Goal: Task Accomplishment & Management: Complete application form

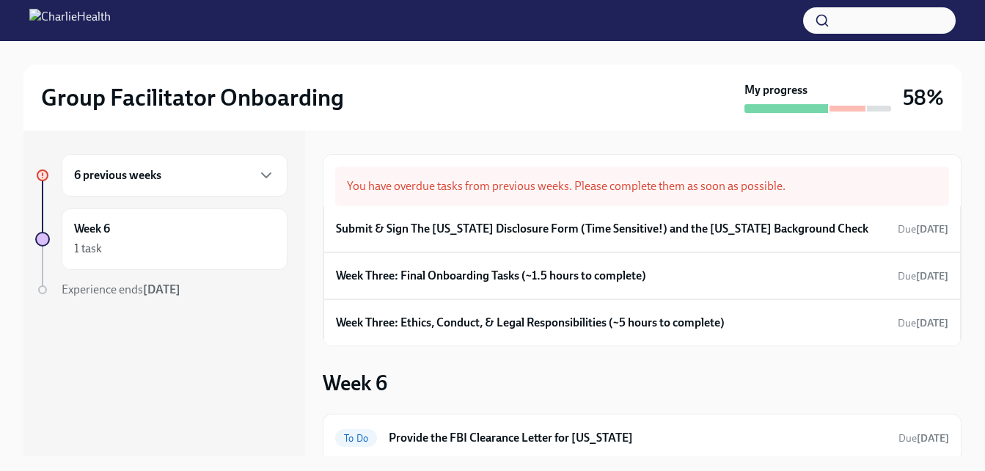
drag, startPoint x: 949, startPoint y: 217, endPoint x: 960, endPoint y: 307, distance: 90.9
click at [960, 307] on div "You have overdue tasks from previous weeks. Please complete them as soon as pos…" at bounding box center [642, 293] width 639 height 326
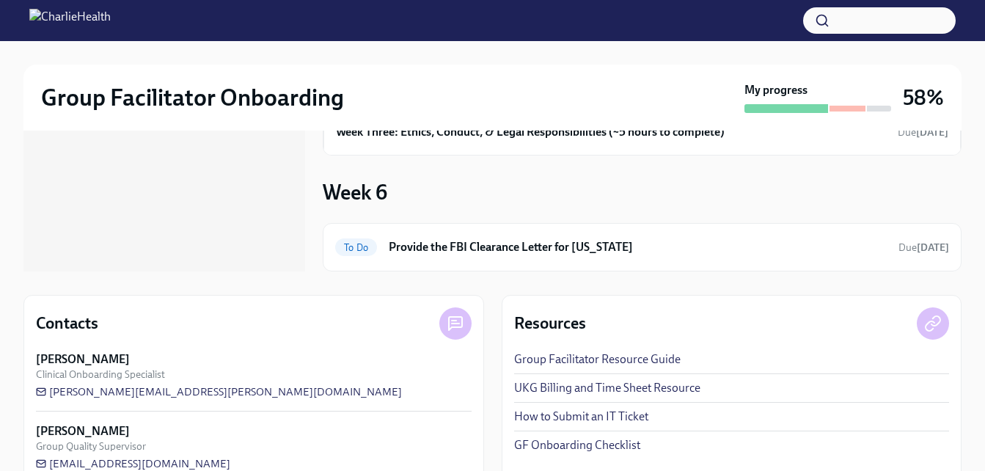
scroll to position [215, 0]
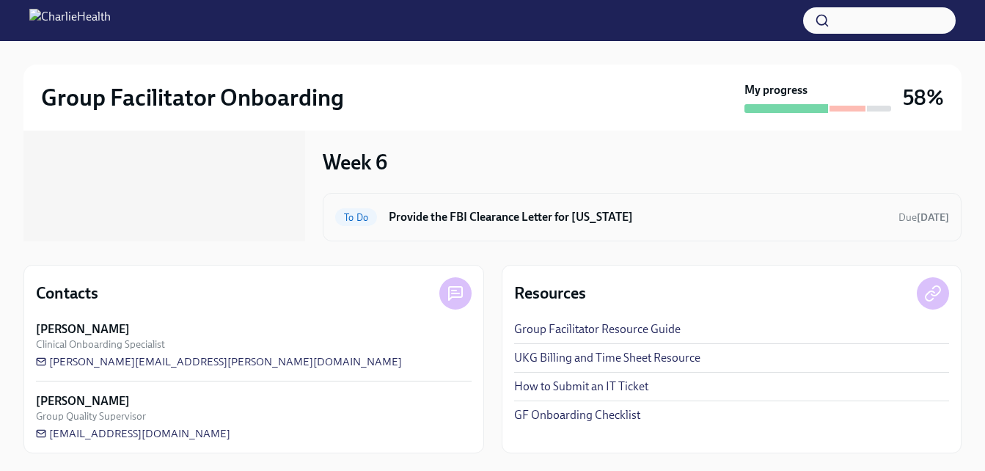
click at [600, 216] on h6 "Provide the FBI Clearance Letter for Pennsylvania" at bounding box center [638, 217] width 498 height 16
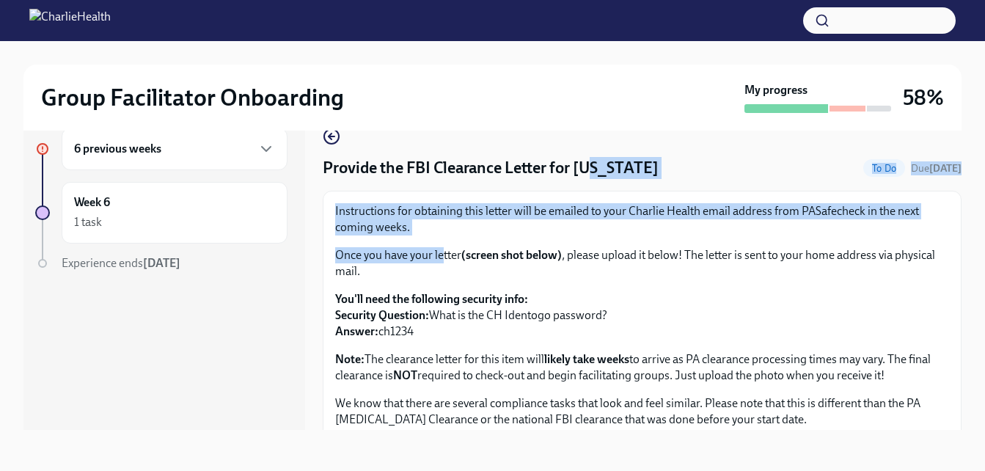
drag, startPoint x: 595, startPoint y: 179, endPoint x: 444, endPoint y: 257, distance: 169.5
click at [444, 257] on div "Provide the FBI Clearance Letter for Pennsylvania To Do Due tomorrow Instructio…" at bounding box center [642, 352] width 639 height 448
click at [444, 257] on p "Once you have your letter (screen shot below) , please upload it below! The let…" at bounding box center [642, 263] width 614 height 32
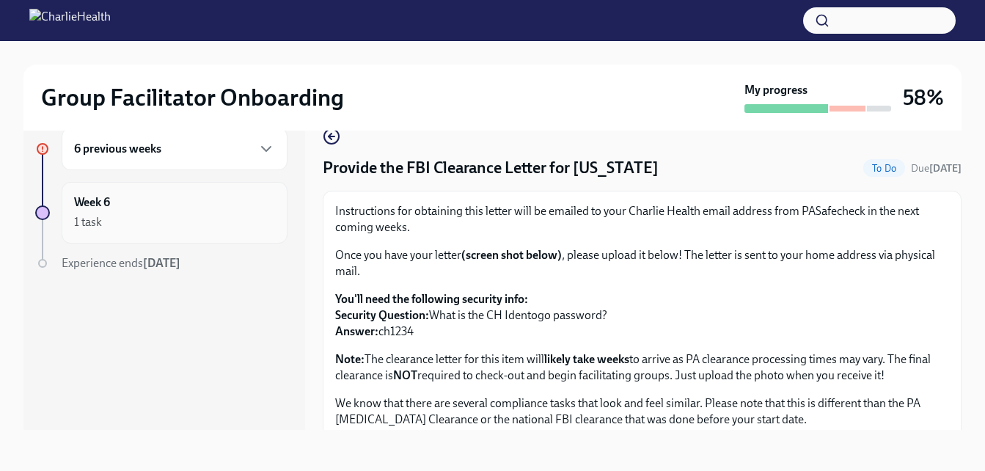
click at [110, 212] on div "Week 6 1 task" at bounding box center [174, 212] width 201 height 37
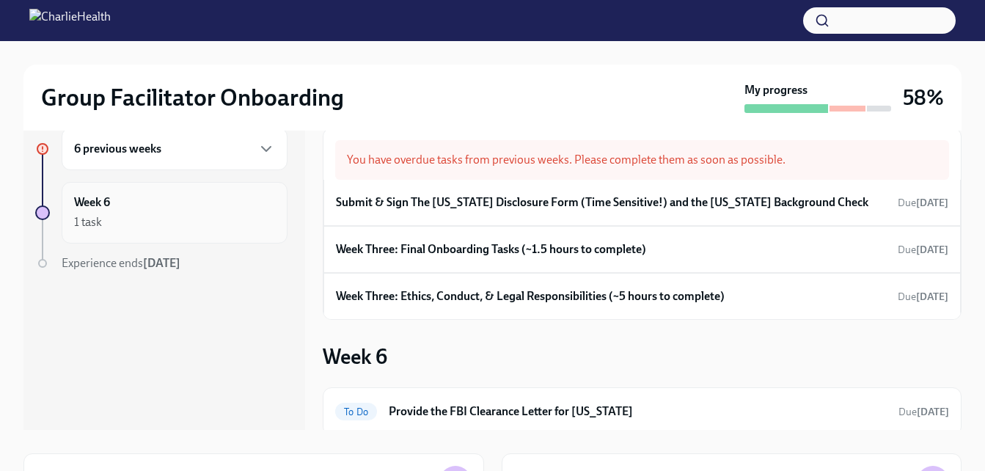
click at [136, 190] on div "Week 6 1 task" at bounding box center [175, 213] width 226 height 62
click at [134, 158] on div "6 previous weeks" at bounding box center [175, 149] width 226 height 43
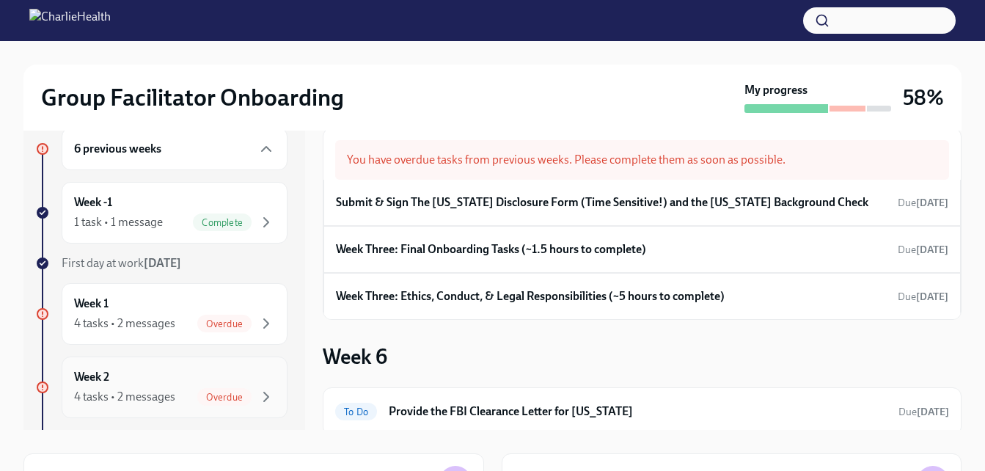
click at [107, 379] on h6 "Week 2" at bounding box center [91, 377] width 35 height 16
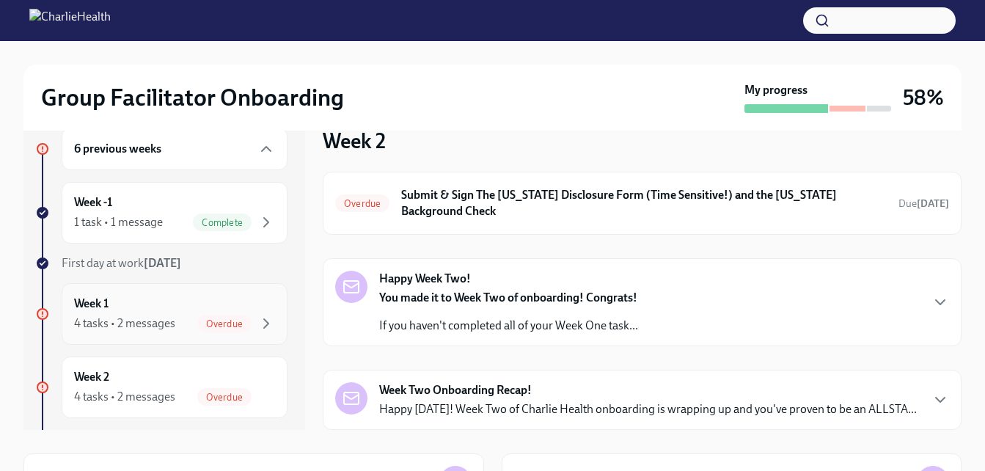
click at [196, 306] on div "Week 1 4 tasks • 2 messages Overdue" at bounding box center [174, 313] width 201 height 37
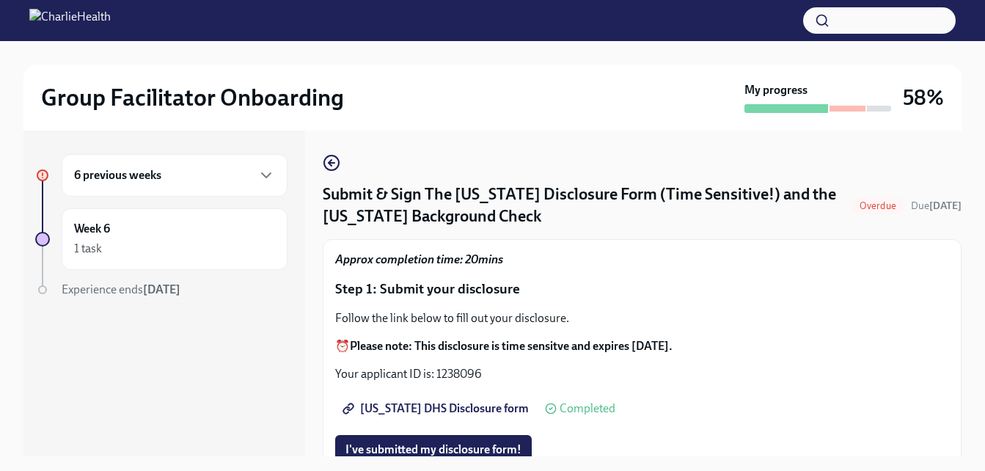
click at [142, 164] on div "6 previous weeks" at bounding box center [175, 175] width 226 height 43
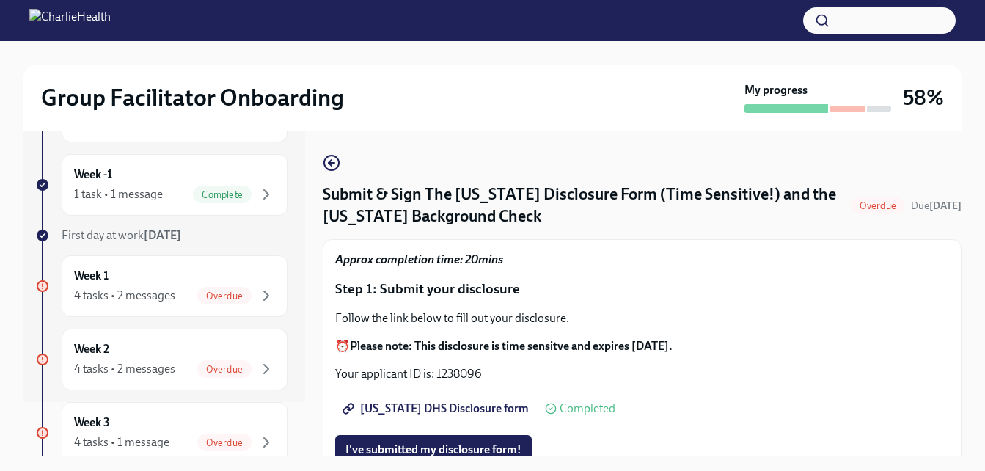
scroll to position [72, 0]
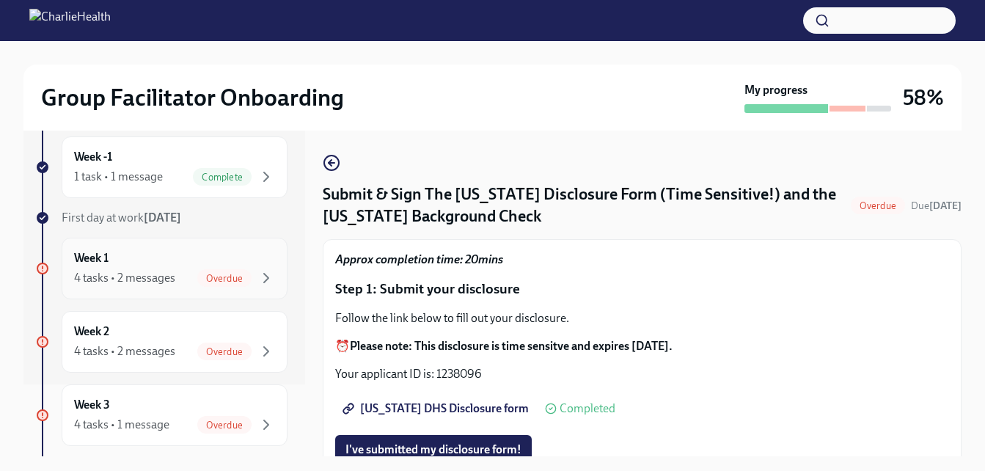
click at [117, 278] on div "4 tasks • 2 messages" at bounding box center [124, 278] width 101 height 16
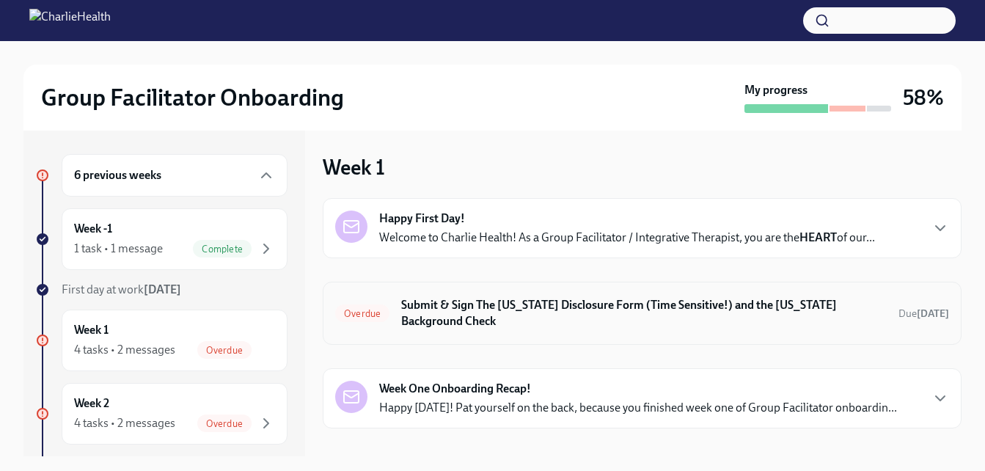
click at [782, 299] on h6 "Submit & Sign The [US_STATE] Disclosure Form (Time Sensitive!) and the [US_STAT…" at bounding box center [643, 313] width 485 height 32
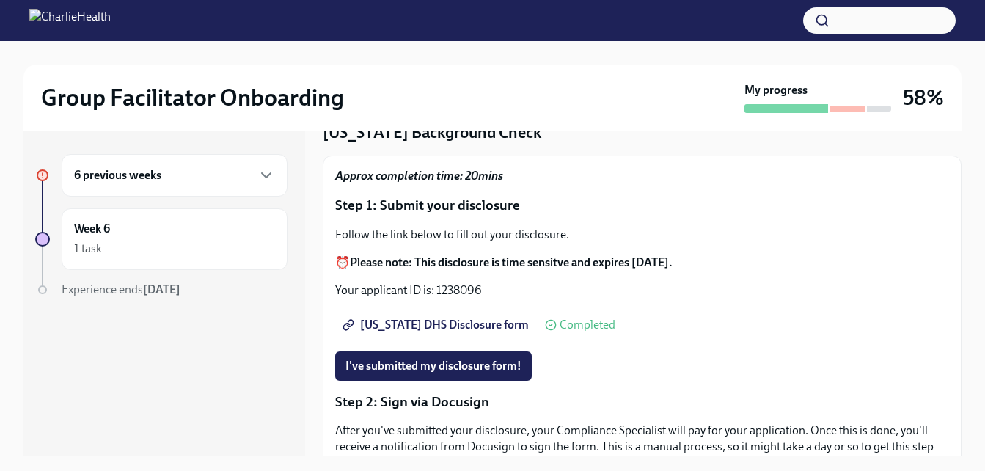
scroll to position [86, 0]
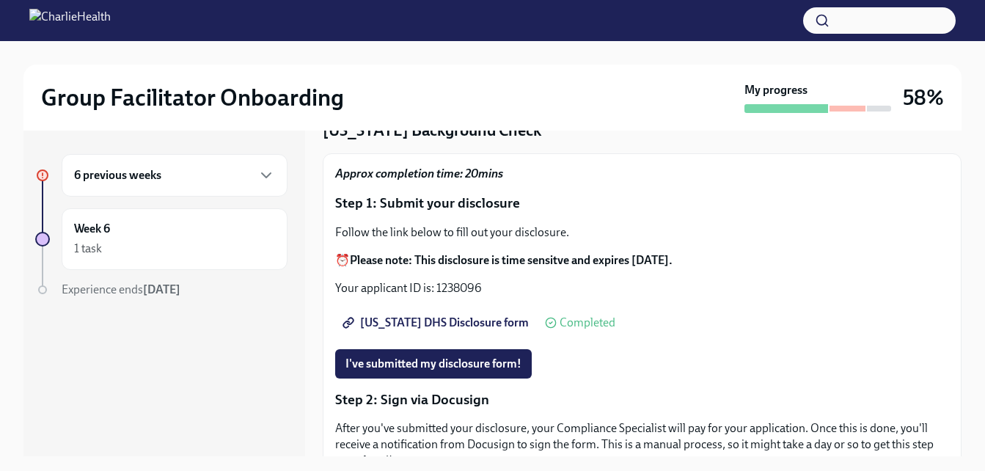
click at [468, 320] on span "Utah DHS Disclosure form" at bounding box center [436, 322] width 183 height 15
click at [483, 287] on p "Your applicant ID is: 1238096" at bounding box center [642, 288] width 614 height 16
drag, startPoint x: 483, startPoint y: 287, endPoint x: 436, endPoint y: 287, distance: 46.9
click at [436, 287] on p "Your applicant ID is: 1238096" at bounding box center [642, 288] width 614 height 16
copy p "1238096"
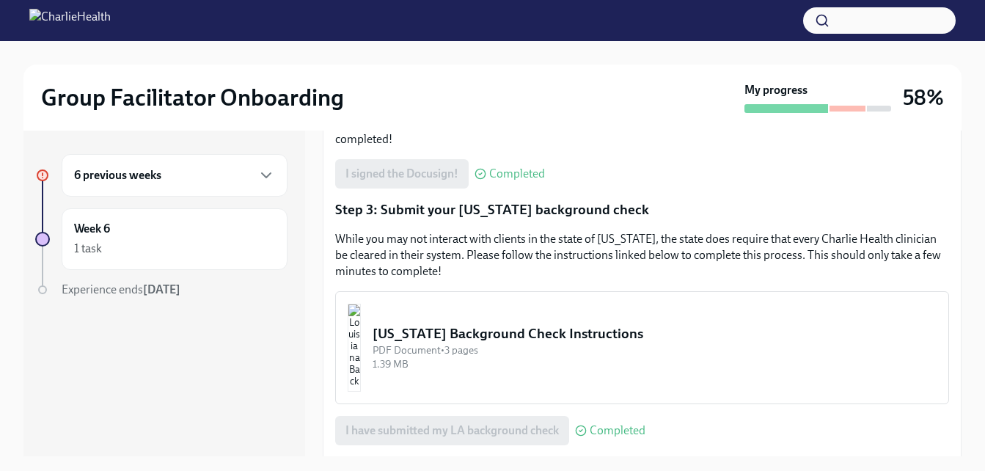
scroll to position [411, 0]
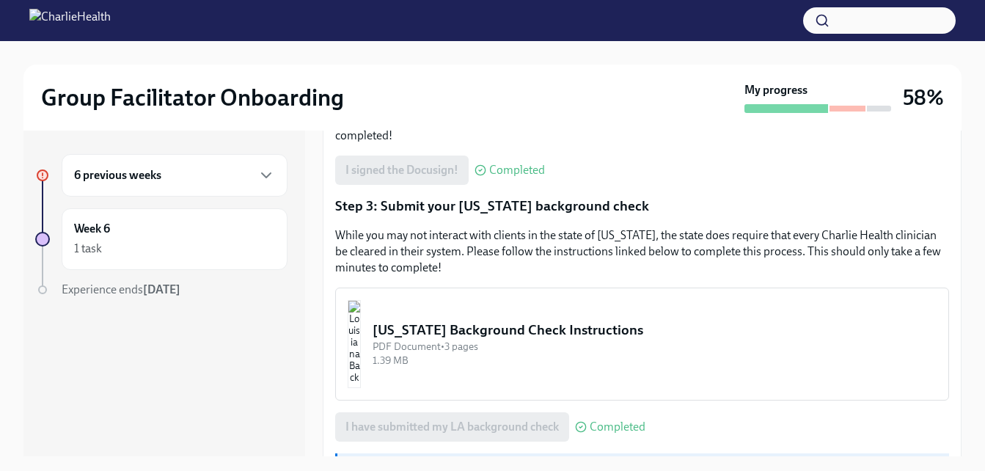
click at [232, 182] on div "6 previous weeks" at bounding box center [174, 175] width 201 height 18
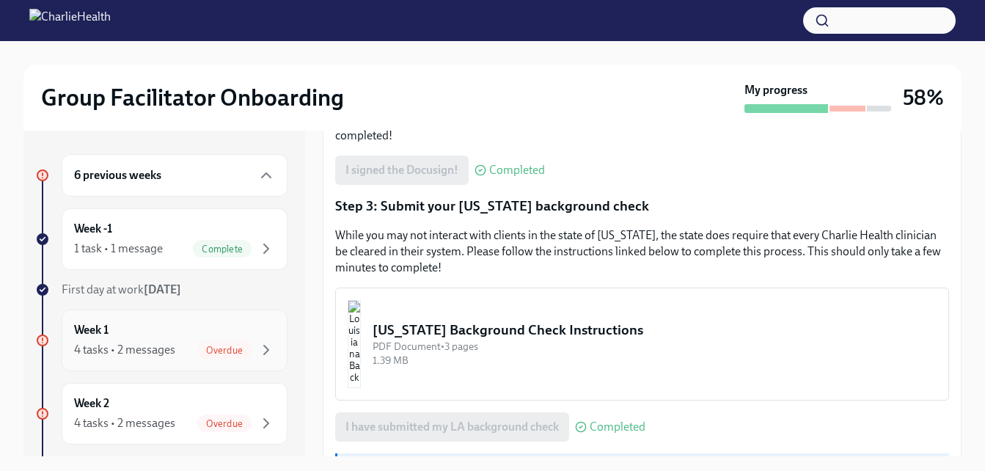
click at [223, 346] on span "Overdue" at bounding box center [224, 350] width 54 height 11
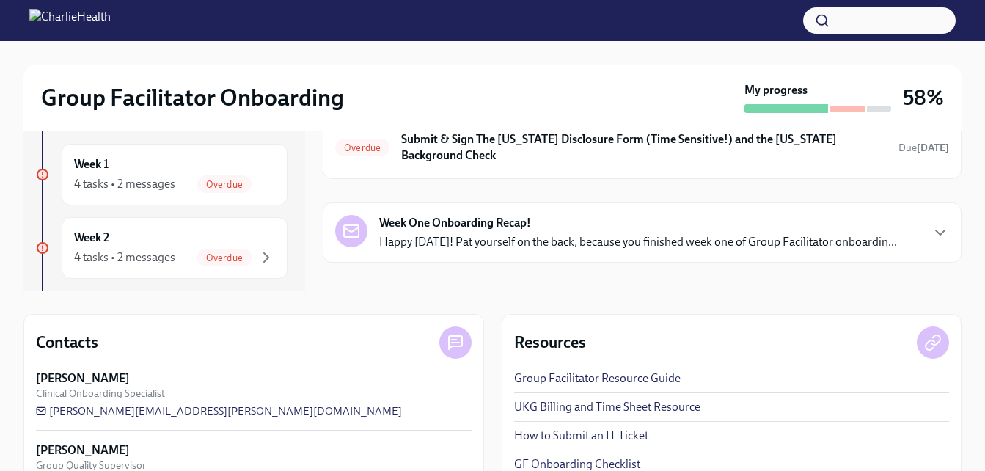
scroll to position [166, 0]
click at [217, 243] on div "Week 2 4 tasks • 2 messages Overdue" at bounding box center [174, 247] width 201 height 37
